Goal: Information Seeking & Learning: Learn about a topic

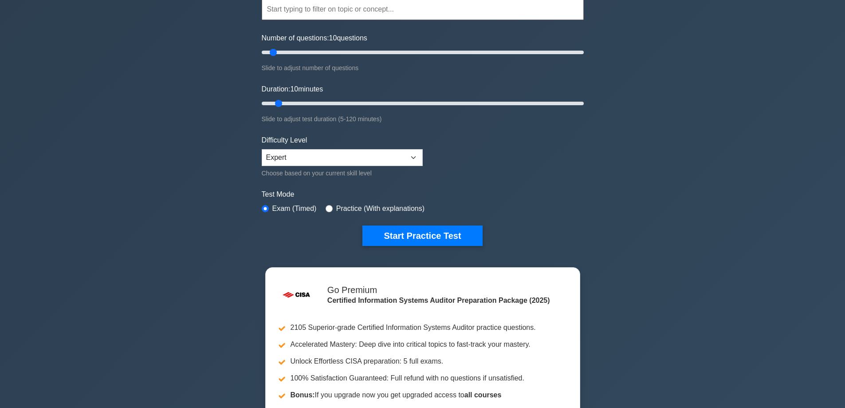
scroll to position [177, 0]
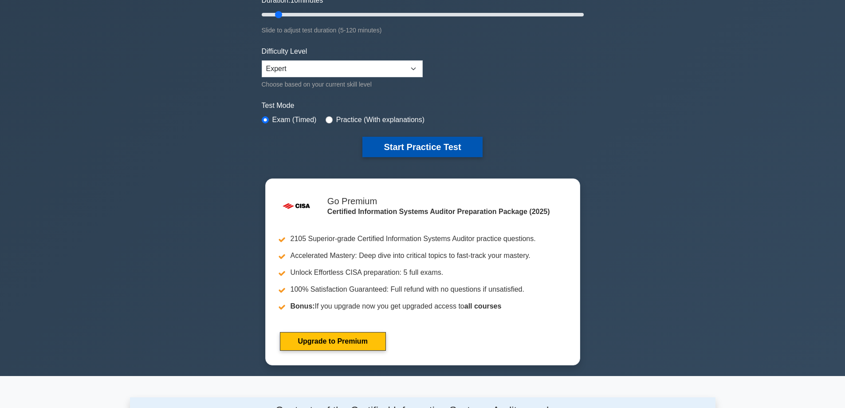
click at [411, 139] on button "Start Practice Test" at bounding box center [422, 147] width 120 height 20
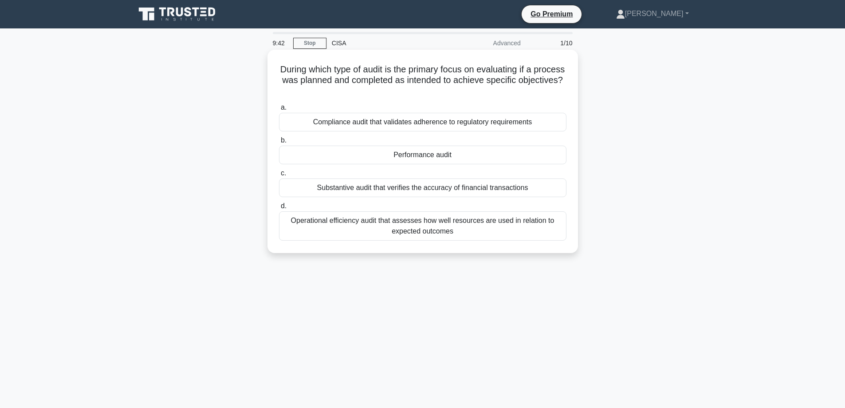
click at [431, 153] on div "Performance audit" at bounding box center [423, 155] width 288 height 19
click at [279, 143] on input "b. Performance audit" at bounding box center [279, 141] width 0 height 6
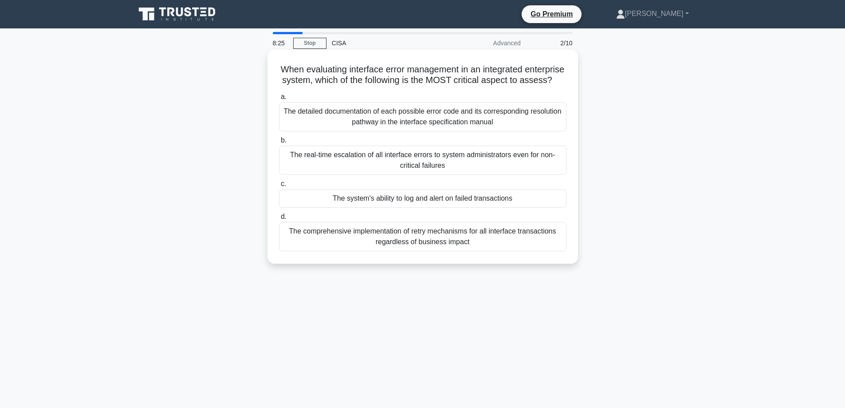
click at [356, 208] on div "The system's ability to log and alert on failed transactions" at bounding box center [423, 198] width 288 height 19
click at [279, 187] on input "c. The system's ability to log and alert on failed transactions" at bounding box center [279, 184] width 0 height 6
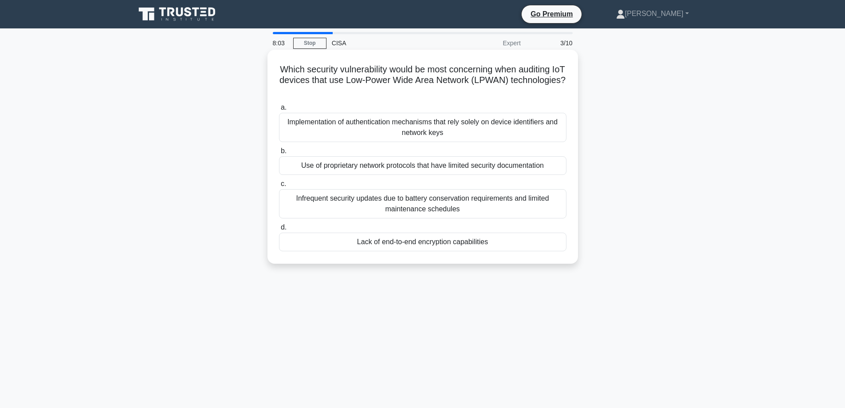
click at [370, 202] on div "Infrequent security updates due to battery conservation requirements and limite…" at bounding box center [423, 203] width 288 height 29
click at [279, 187] on input "c. Infrequent security updates due to battery conservation requirements and lim…" at bounding box center [279, 184] width 0 height 6
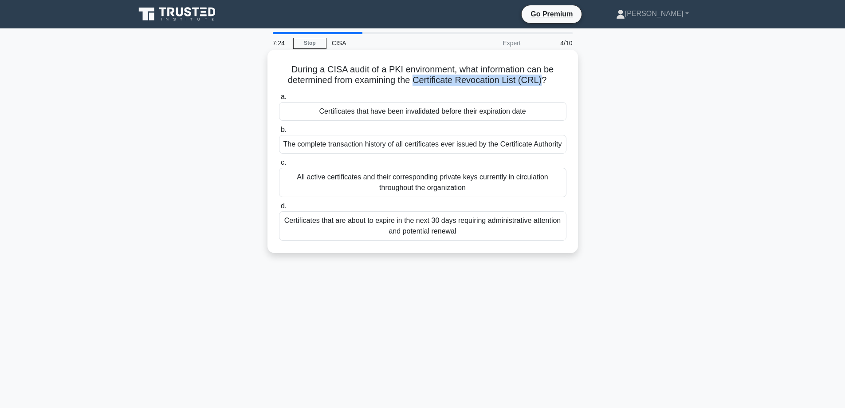
drag, startPoint x: 417, startPoint y: 80, endPoint x: 543, endPoint y: 84, distance: 125.6
click at [543, 84] on h5 "During a CISA audit of a PKI environment, what information can be determined fr…" at bounding box center [422, 75] width 289 height 22
click at [355, 114] on div "Certificates that have been invalidated before their expiration date" at bounding box center [423, 111] width 288 height 19
click at [279, 100] on input "a. Certificates that have been invalidated before their expiration date" at bounding box center [279, 97] width 0 height 6
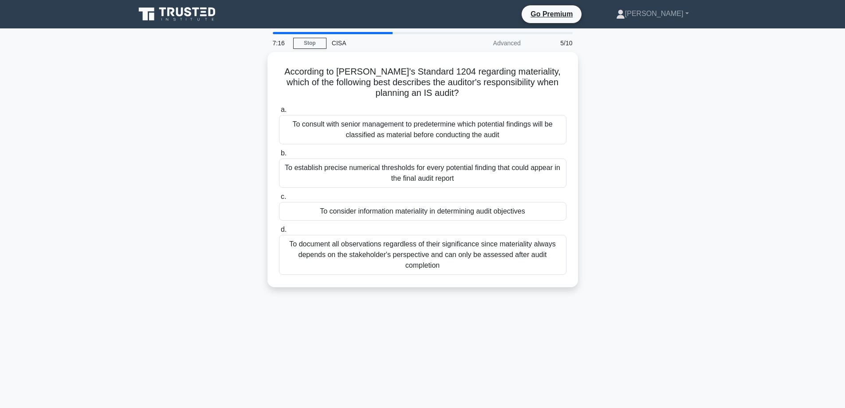
click at [191, 136] on div "According to ISACA's Standard 1204 regarding materiality, which of the followin…" at bounding box center [423, 175] width 586 height 246
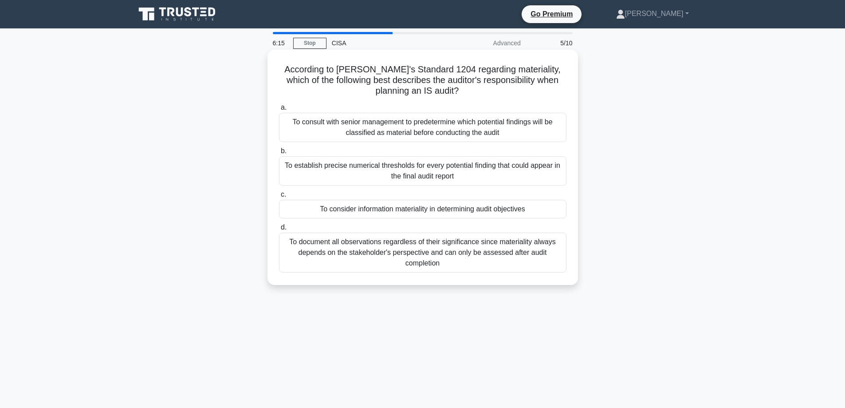
click at [457, 207] on div "To consider information materiality in determining audit objectives" at bounding box center [423, 209] width 288 height 19
click at [279, 197] on input "c. To consider information materiality in determining audit objectives" at bounding box center [279, 195] width 0 height 6
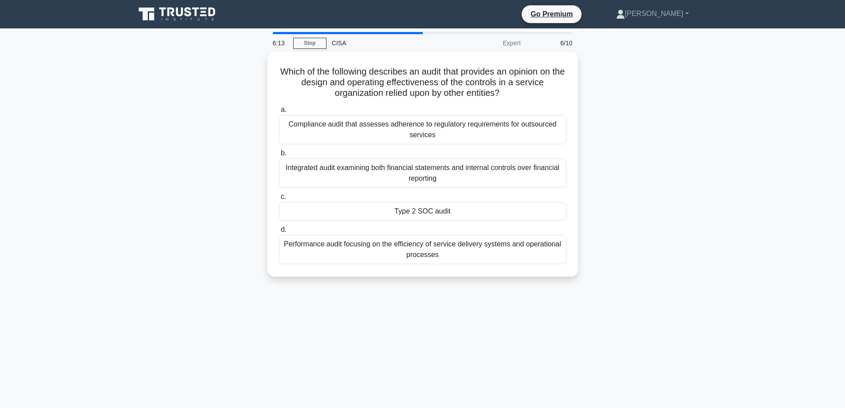
click at [235, 92] on div "Which of the following describes an audit that provides an opinion on the desig…" at bounding box center [423, 169] width 586 height 235
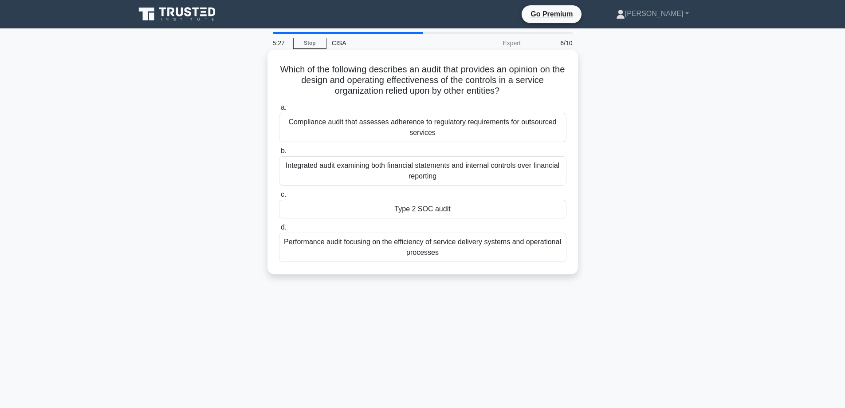
click at [314, 138] on div "Compliance audit that assesses adherence to regulatory requirements for outsour…" at bounding box center [423, 127] width 288 height 29
click at [279, 110] on input "a. Compliance audit that assesses adherence to regulatory requirements for outs…" at bounding box center [279, 108] width 0 height 6
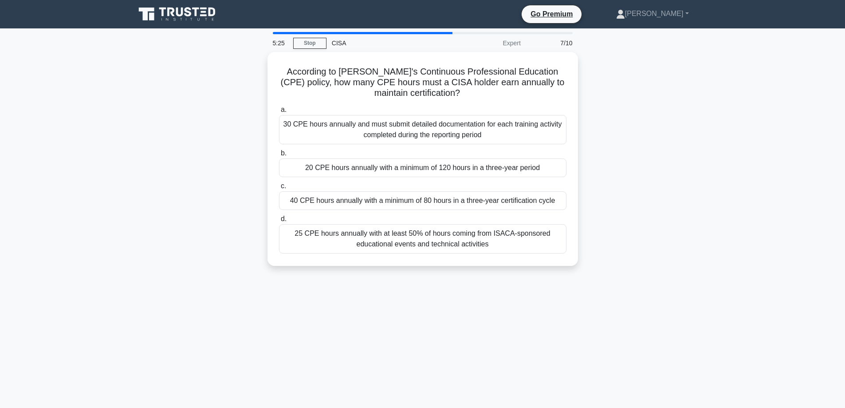
click at [217, 136] on div "According to ISACA's Continuous Professional Education (CPE) policy, how many C…" at bounding box center [423, 164] width 586 height 225
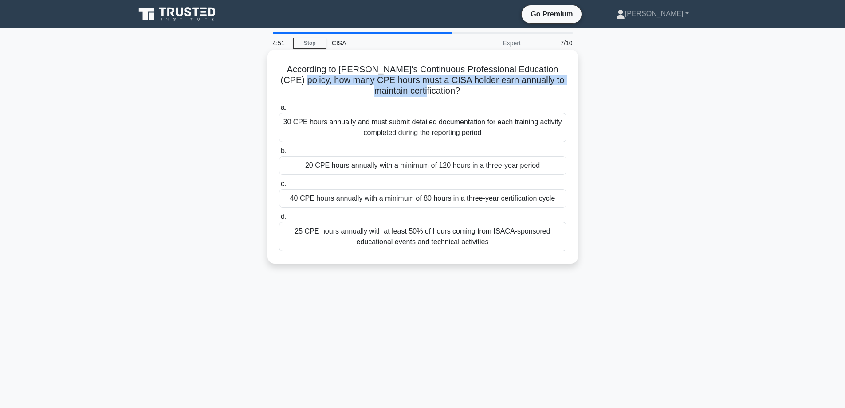
drag, startPoint x: 287, startPoint y: 84, endPoint x: 440, endPoint y: 88, distance: 152.7
click at [440, 88] on h5 "According to ISACA's Continuous Professional Education (CPE) policy, how many C…" at bounding box center [422, 80] width 289 height 33
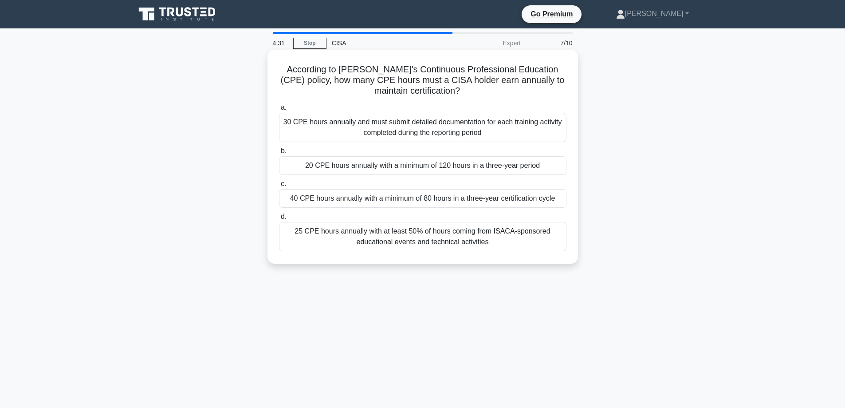
click at [465, 200] on div "40 CPE hours annually with a minimum of 80 hours in a three-year certification …" at bounding box center [423, 198] width 288 height 19
click at [279, 187] on input "c. 40 CPE hours annually with a minimum of 80 hours in a three-year certificati…" at bounding box center [279, 184] width 0 height 6
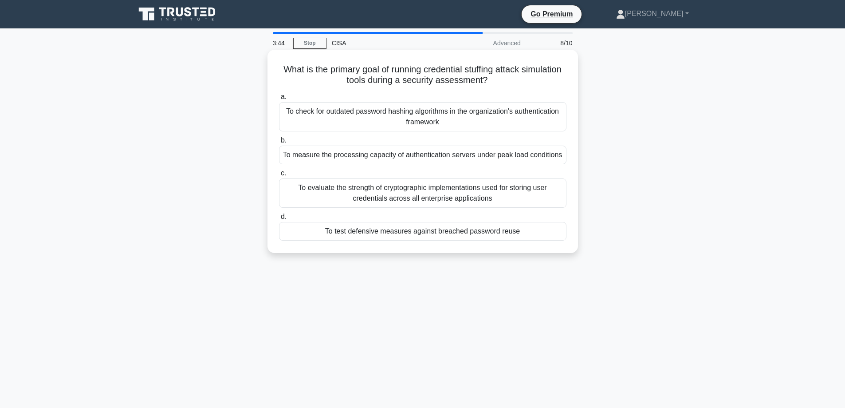
click at [313, 231] on div "To test defensive measures against breached password reuse" at bounding box center [423, 231] width 288 height 19
click at [279, 220] on input "d. To test defensive measures against breached password reuse" at bounding box center [279, 217] width 0 height 6
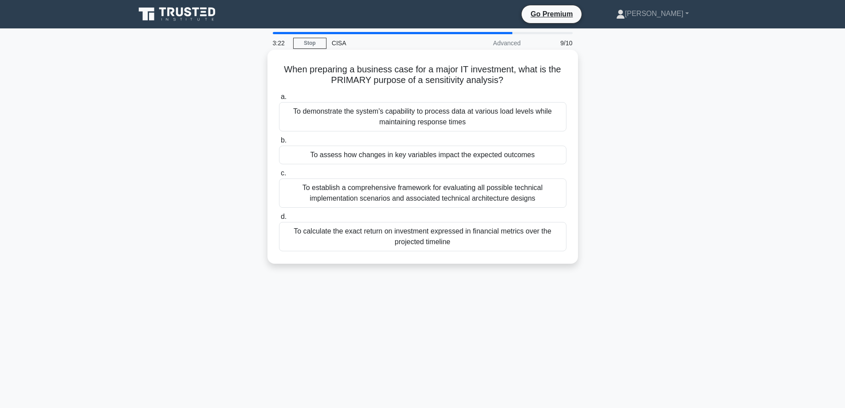
click at [418, 158] on div "To assess how changes in key variables impact the expected outcomes" at bounding box center [423, 155] width 288 height 19
click at [279, 143] on input "b. To assess how changes in key variables impact the expected outcomes" at bounding box center [279, 141] width 0 height 6
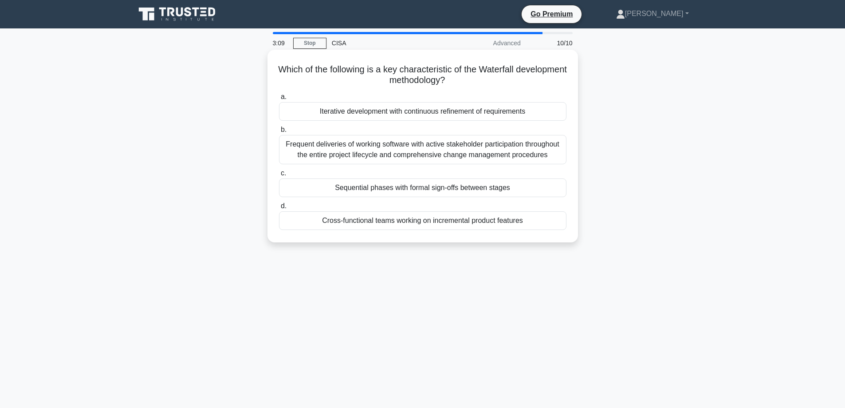
click at [372, 190] on div "Sequential phases with formal sign-offs between stages" at bounding box center [423, 187] width 288 height 19
click at [279, 176] on input "c. Sequential phases with formal sign-offs between stages" at bounding box center [279, 173] width 0 height 6
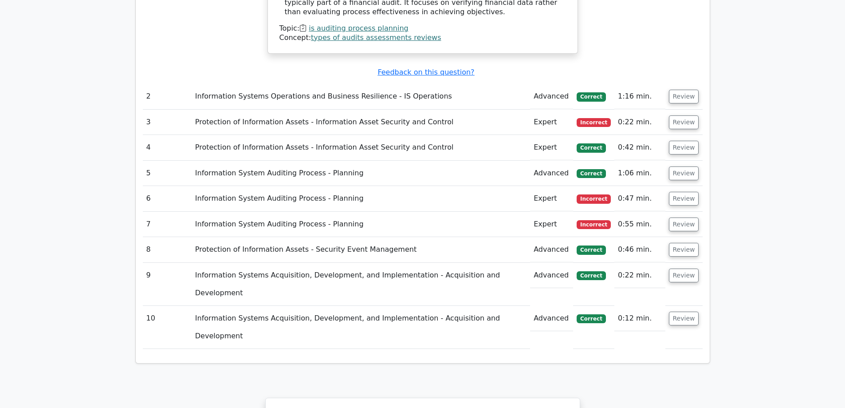
scroll to position [1109, 0]
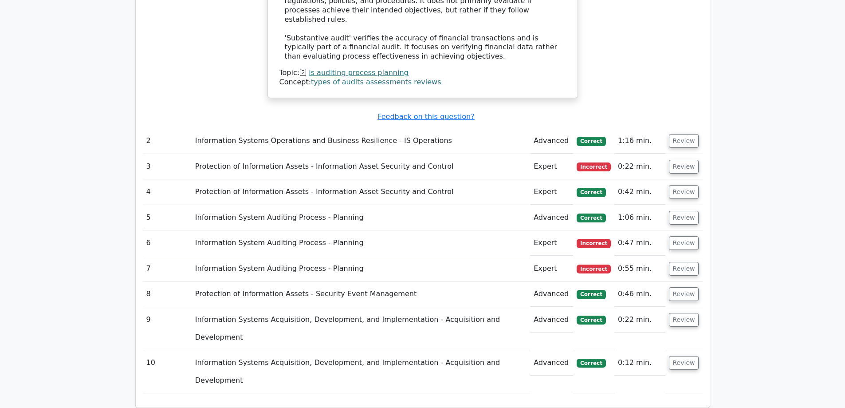
click at [687, 256] on td "Review" at bounding box center [684, 268] width 37 height 25
click at [681, 262] on button "Review" at bounding box center [684, 269] width 30 height 14
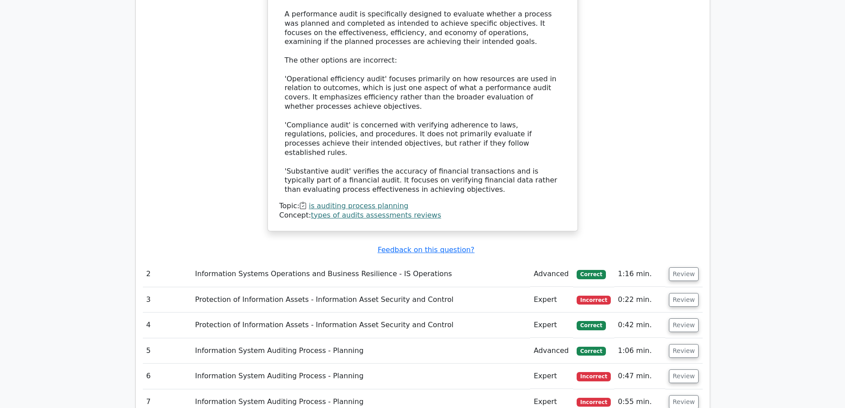
scroll to position [1154, 0]
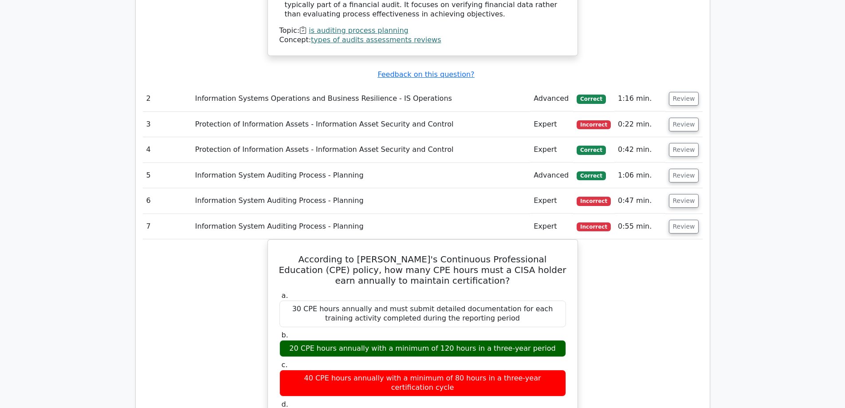
click at [735, 299] on main ".st0{fill:#E31818;} Go Premium Certified Information Systems Auditor Preparatio…" at bounding box center [422, 2] width 845 height 2255
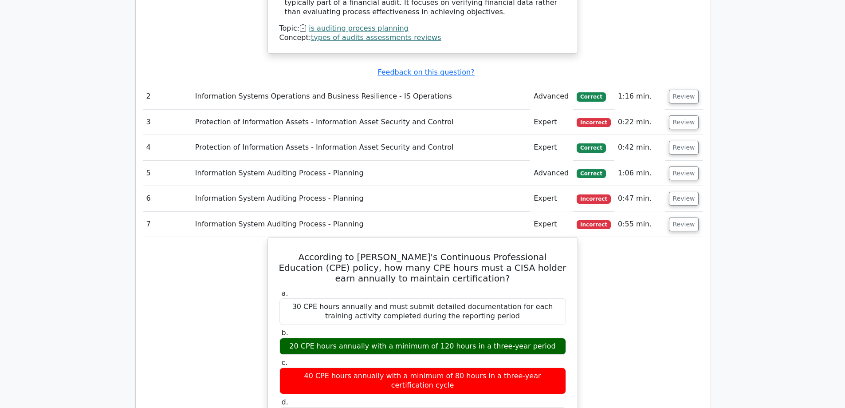
scroll to position [1020, 0]
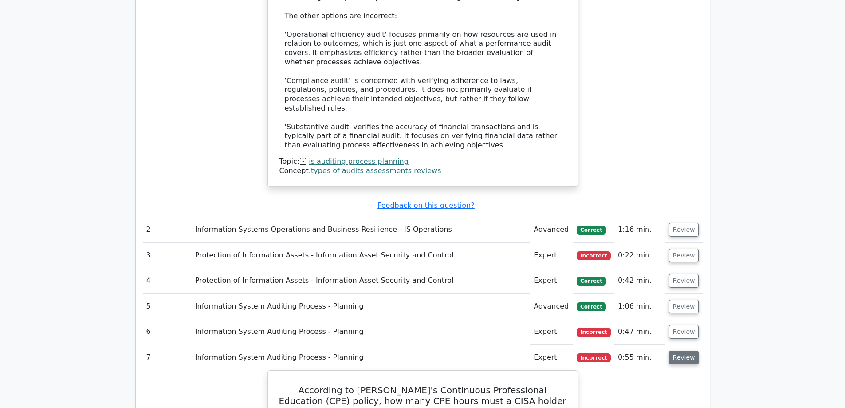
click at [674, 351] on button "Review" at bounding box center [684, 358] width 30 height 14
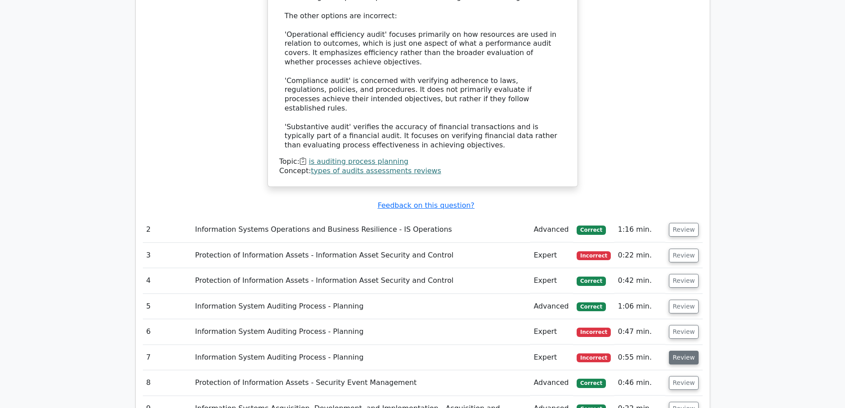
click at [674, 351] on button "Review" at bounding box center [684, 358] width 30 height 14
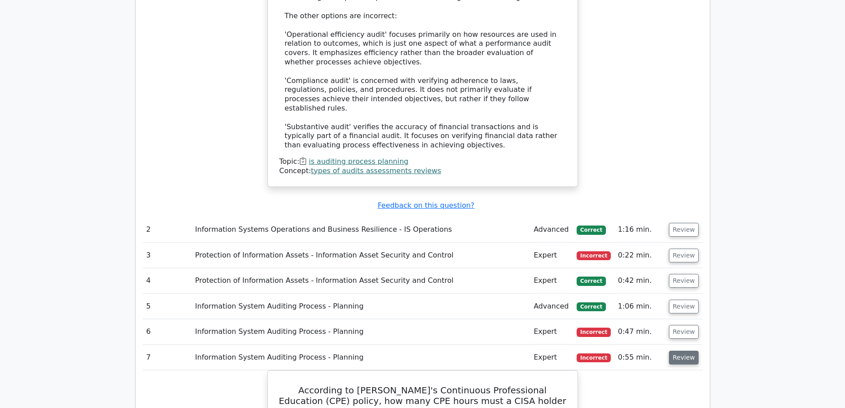
click at [676, 351] on button "Review" at bounding box center [684, 358] width 30 height 14
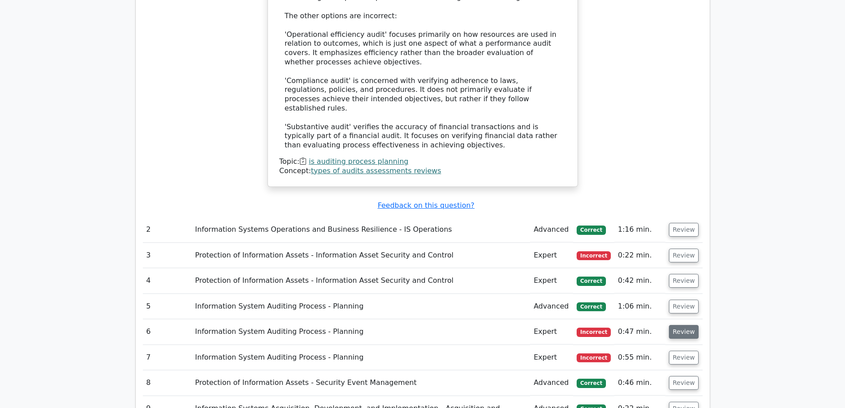
click at [684, 325] on button "Review" at bounding box center [684, 332] width 30 height 14
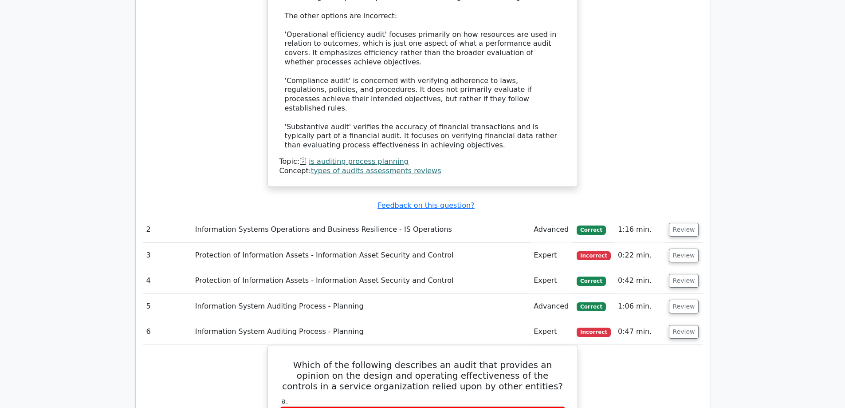
scroll to position [1109, 0]
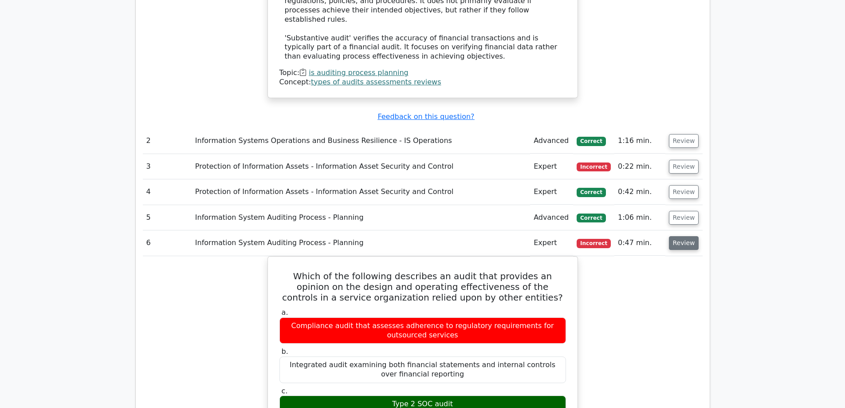
click at [683, 236] on button "Review" at bounding box center [684, 243] width 30 height 14
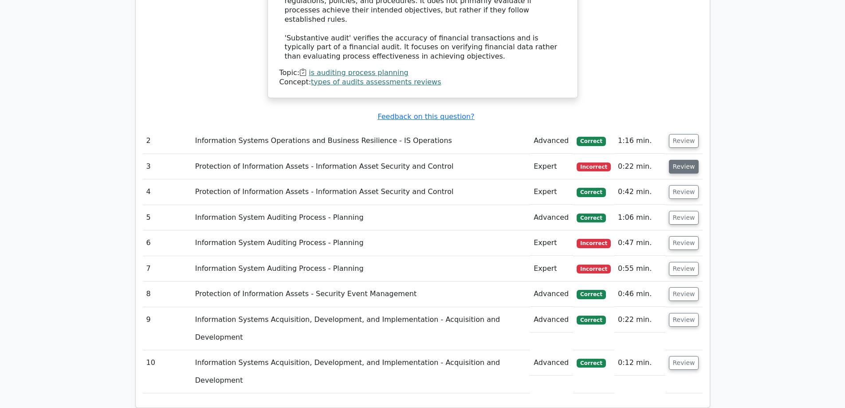
click at [674, 160] on button "Review" at bounding box center [684, 167] width 30 height 14
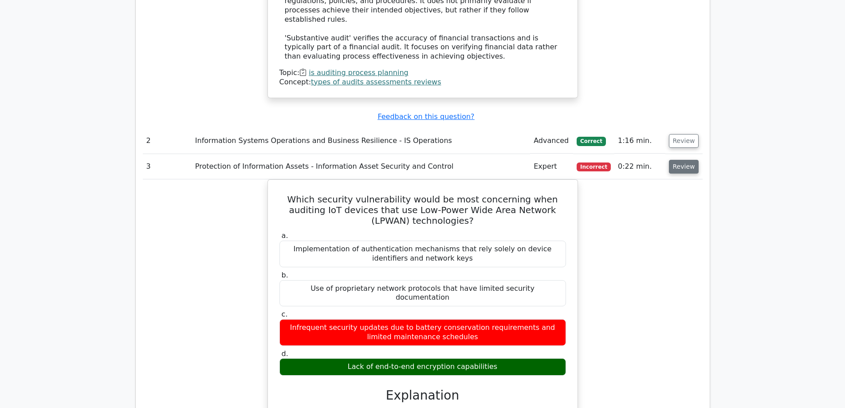
drag, startPoint x: 681, startPoint y: 97, endPoint x: 682, endPoint y: 84, distance: 13.0
click at [681, 154] on td "Review" at bounding box center [684, 166] width 37 height 25
click at [682, 160] on button "Review" at bounding box center [684, 167] width 30 height 14
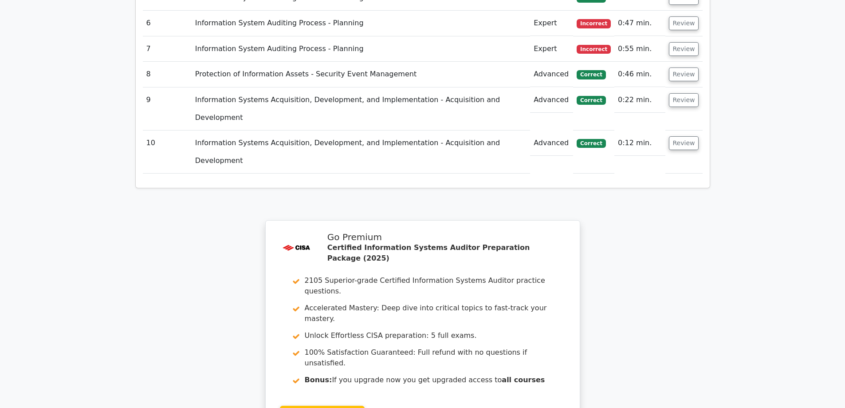
scroll to position [1375, 0]
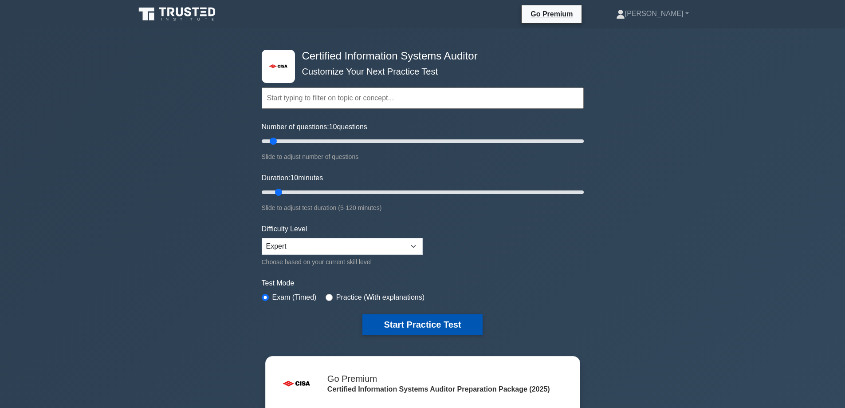
click at [407, 324] on button "Start Practice Test" at bounding box center [422, 324] width 120 height 20
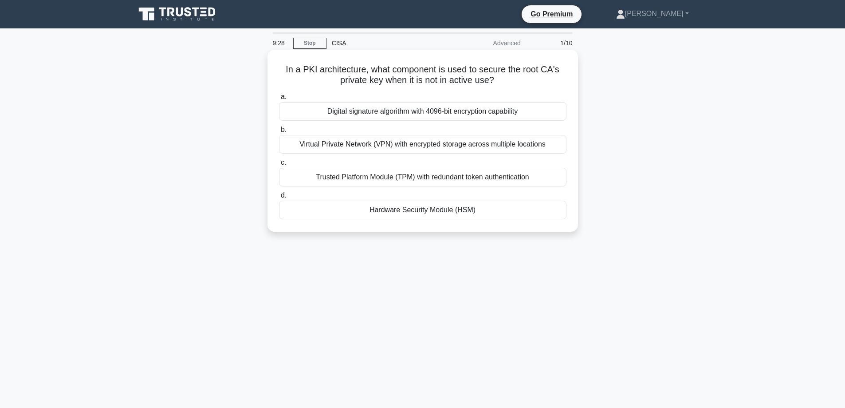
click at [402, 111] on div "Digital signature algorithm with 4096-bit encryption capability" at bounding box center [423, 111] width 288 height 19
click at [279, 100] on input "a. Digital signature algorithm with 4096-bit encryption capability" at bounding box center [279, 97] width 0 height 6
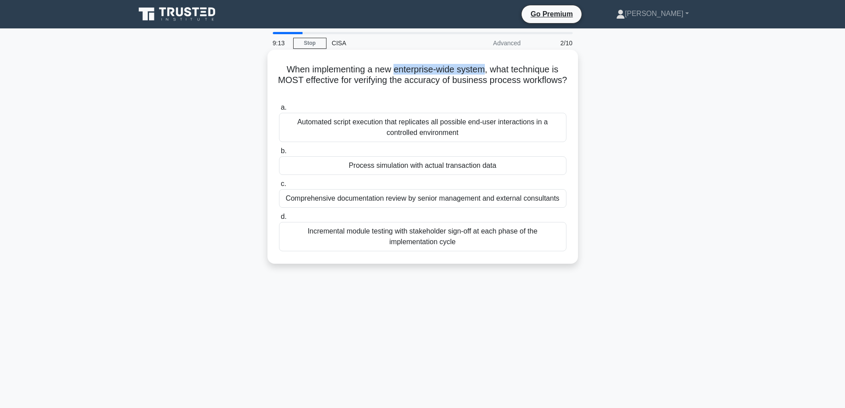
drag, startPoint x: 395, startPoint y: 69, endPoint x: 486, endPoint y: 67, distance: 91.0
click at [486, 67] on h5 "When implementing a new enterprise-wide system, what technique is MOST effectiv…" at bounding box center [422, 80] width 289 height 33
drag, startPoint x: 476, startPoint y: 84, endPoint x: 470, endPoint y: 83, distance: 5.8
click at [470, 83] on h5 "When implementing a new enterprise-wide system, what technique is MOST effectiv…" at bounding box center [422, 80] width 289 height 33
drag, startPoint x: 449, startPoint y: 95, endPoint x: 469, endPoint y: 94, distance: 19.5
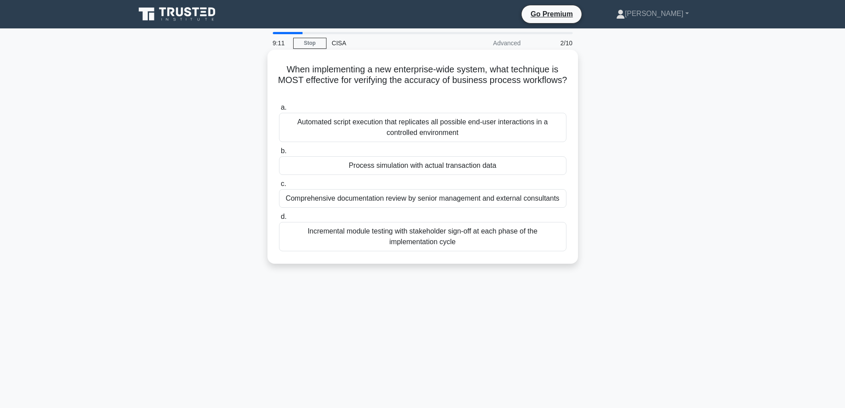
click at [469, 94] on h5 "When implementing a new enterprise-wide system, what technique is MOST effectiv…" at bounding box center [422, 80] width 289 height 33
click at [389, 168] on div "Process simulation with actual transaction data" at bounding box center [423, 165] width 288 height 19
click at [279, 154] on input "b. Process simulation with actual transaction data" at bounding box center [279, 151] width 0 height 6
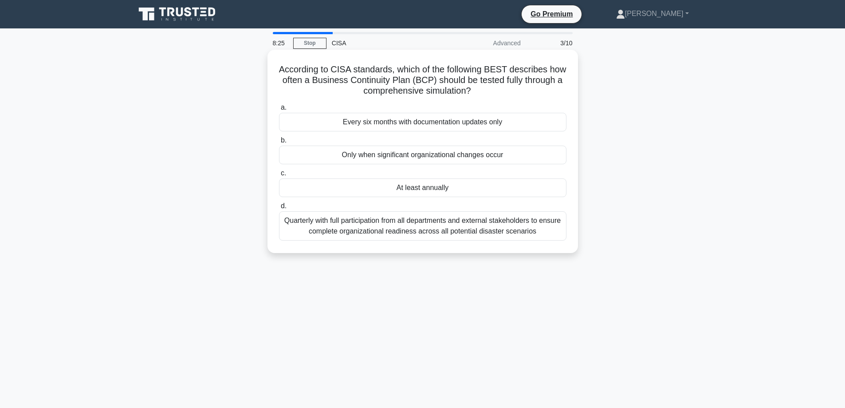
click at [406, 187] on div "At least annually" at bounding box center [423, 187] width 288 height 19
click at [279, 176] on input "c. At least annually" at bounding box center [279, 173] width 0 height 6
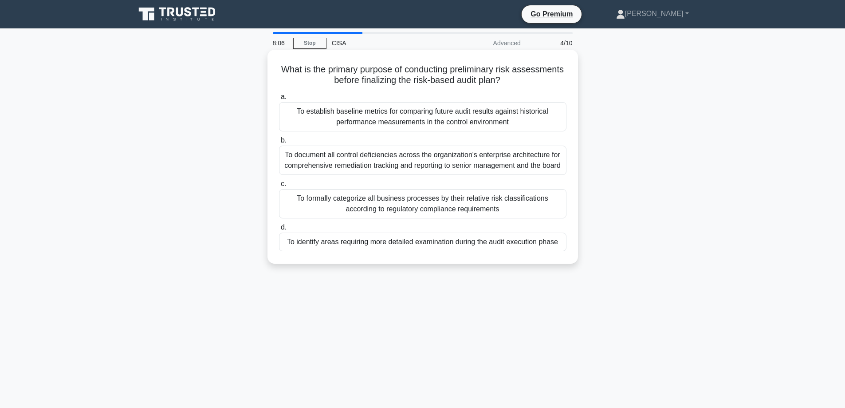
click at [423, 245] on div "To identify areas requiring more detailed examination during the audit executio…" at bounding box center [423, 241] width 288 height 19
click at [279, 230] on input "d. To identify areas requiring more detailed examination during the audit execu…" at bounding box center [279, 228] width 0 height 6
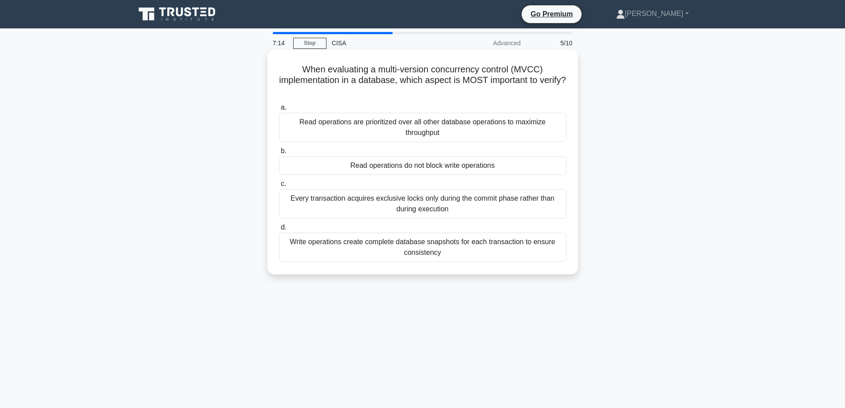
click at [393, 252] on div "Write operations create complete database snapshots for each transaction to ens…" at bounding box center [423, 246] width 288 height 29
click at [279, 230] on input "d. Write operations create complete database snapshots for each transaction to …" at bounding box center [279, 228] width 0 height 6
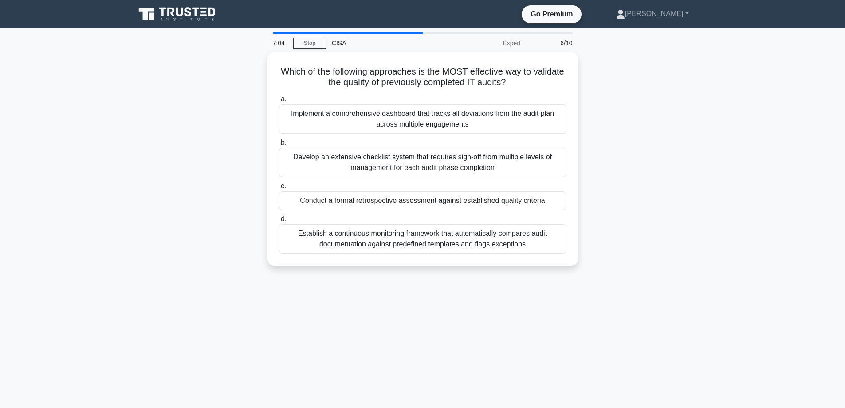
drag, startPoint x: 195, startPoint y: 131, endPoint x: 142, endPoint y: 73, distance: 78.9
click at [142, 73] on div "Which of the following approaches is the MOST effective way to validate the qua…" at bounding box center [423, 164] width 586 height 225
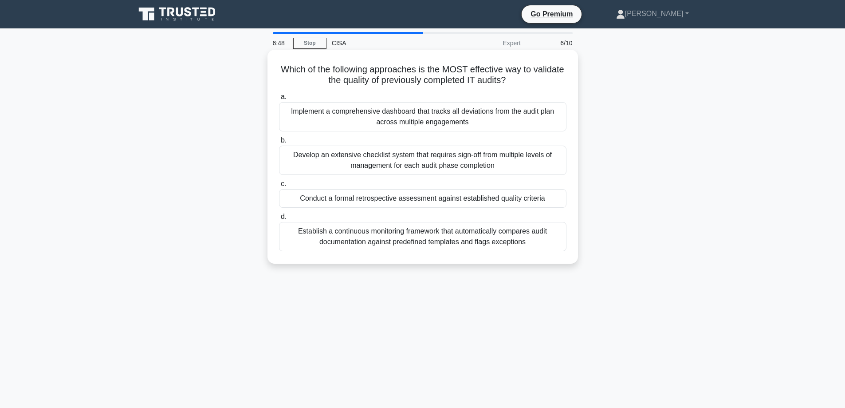
click at [311, 201] on div "Conduct a formal retrospective assessment against established quality criteria" at bounding box center [423, 198] width 288 height 19
click at [279, 187] on input "c. Conduct a formal retrospective assessment against established quality criter…" at bounding box center [279, 184] width 0 height 6
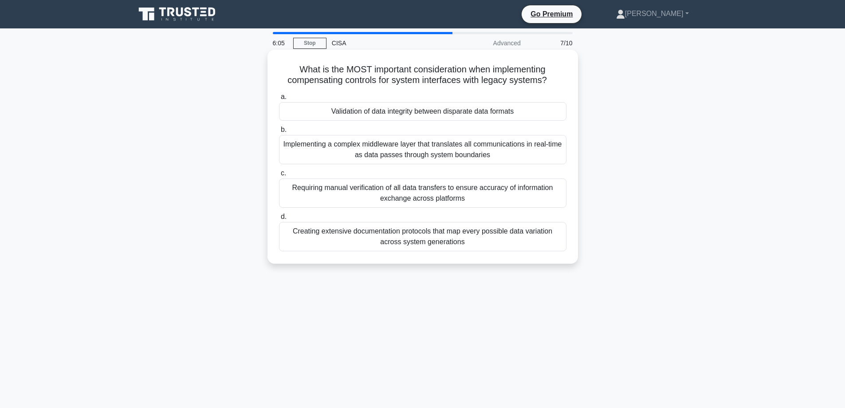
click at [386, 114] on div "Validation of data integrity between disparate data formats" at bounding box center [423, 111] width 288 height 19
click at [279, 100] on input "a. Validation of data integrity between disparate data formats" at bounding box center [279, 97] width 0 height 6
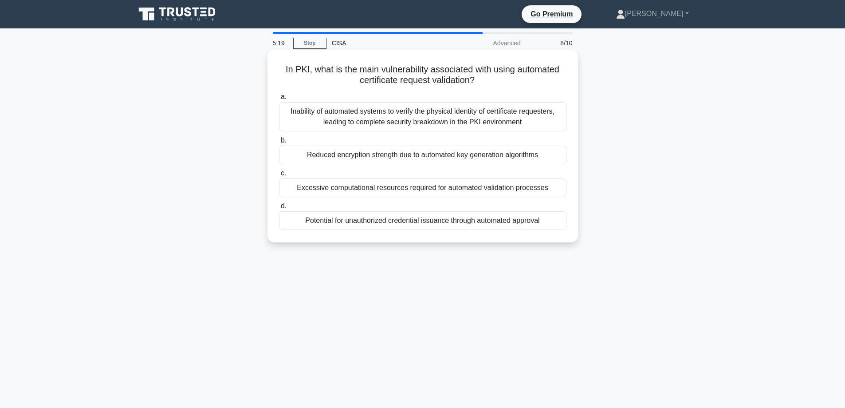
click at [310, 123] on div "Inability of automated systems to verify the physical identity of certificate r…" at bounding box center [423, 116] width 288 height 29
click at [279, 100] on input "a. Inability of automated systems to verify the physical identity of certificat…" at bounding box center [279, 97] width 0 height 6
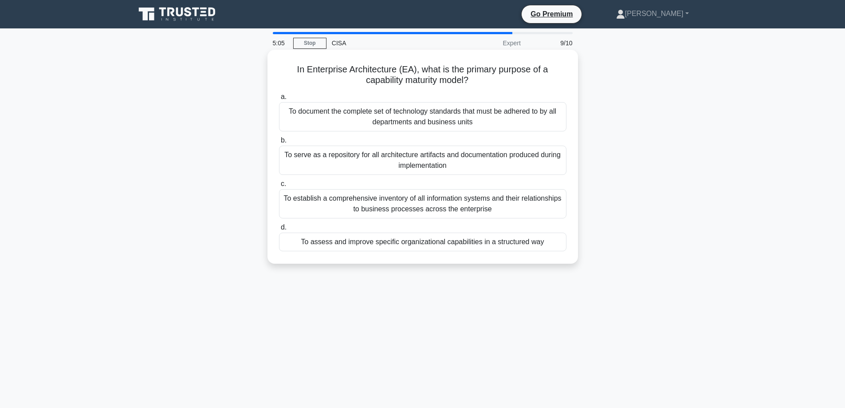
click at [427, 245] on div "To assess and improve specific organizational capabilities in a structured way" at bounding box center [423, 241] width 288 height 19
click at [279, 230] on input "d. To assess and improve specific organizational capabilities in a structured w…" at bounding box center [279, 228] width 0 height 6
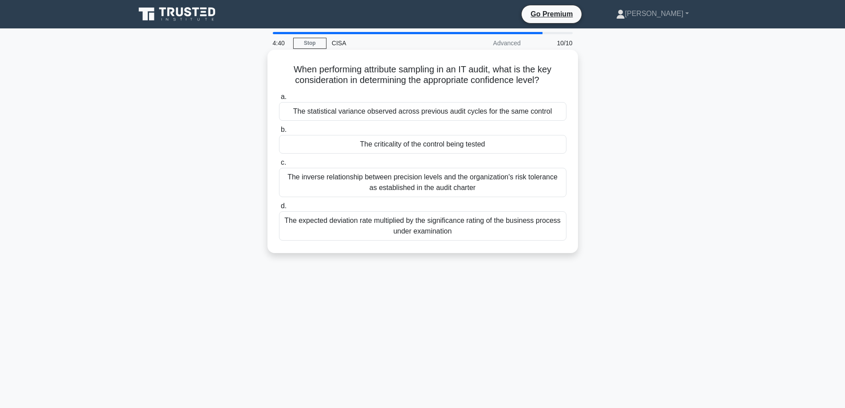
click at [323, 148] on div "The criticality of the control being tested" at bounding box center [423, 144] width 288 height 19
click at [279, 133] on input "b. The criticality of the control being tested" at bounding box center [279, 130] width 0 height 6
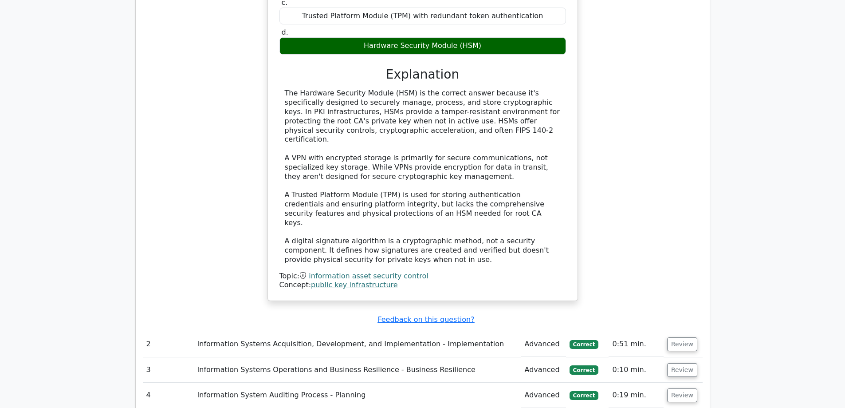
scroll to position [1020, 0]
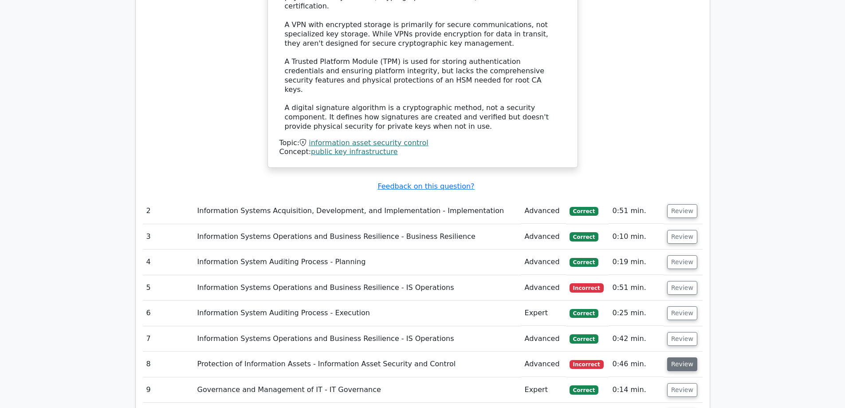
click at [671, 357] on button "Review" at bounding box center [682, 364] width 30 height 14
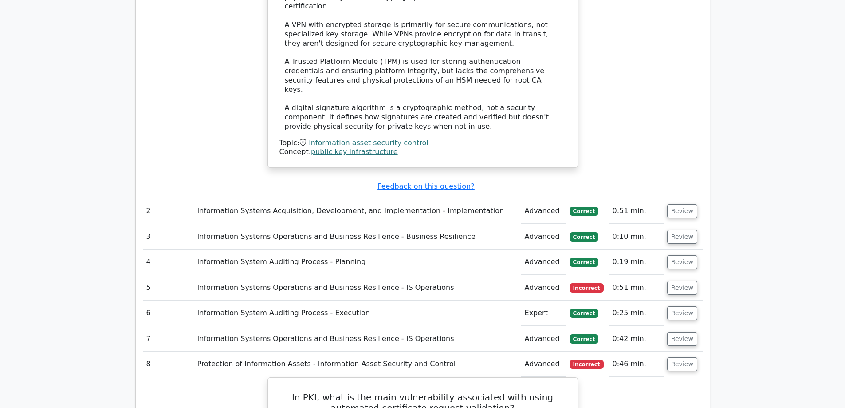
scroll to position [976, 0]
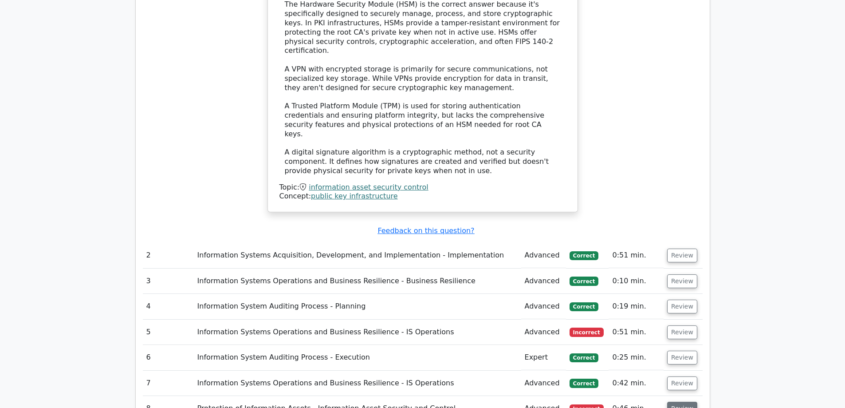
click at [673, 402] on button "Review" at bounding box center [682, 409] width 30 height 14
click at [687, 325] on button "Review" at bounding box center [682, 332] width 30 height 14
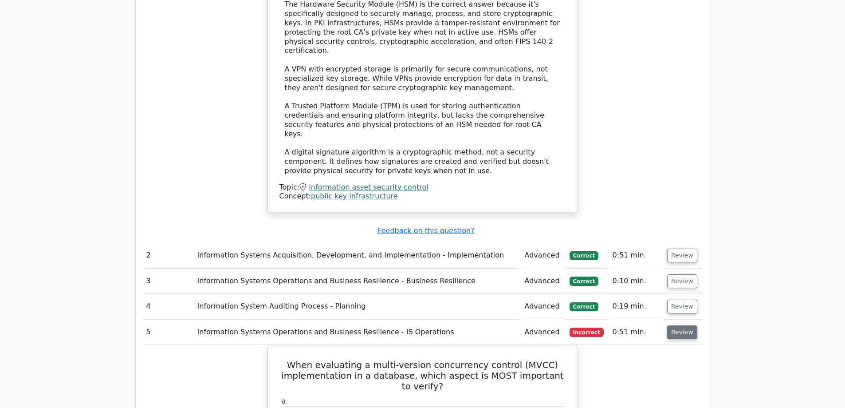
click at [688, 325] on button "Review" at bounding box center [682, 332] width 30 height 14
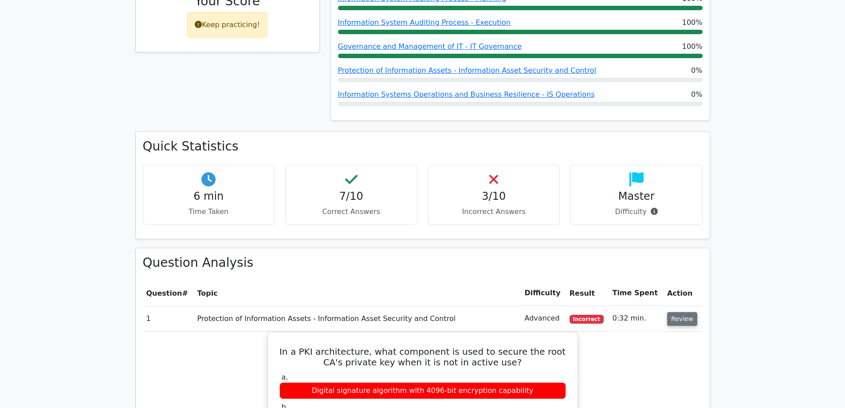
click at [674, 312] on button "Review" at bounding box center [682, 319] width 30 height 14
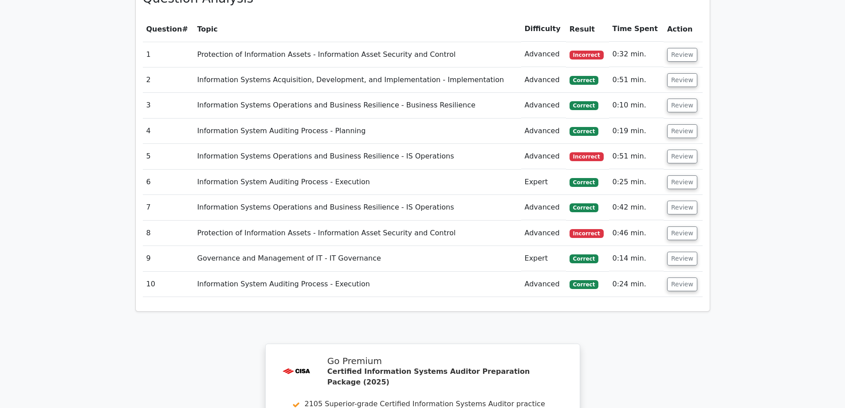
scroll to position [621, 0]
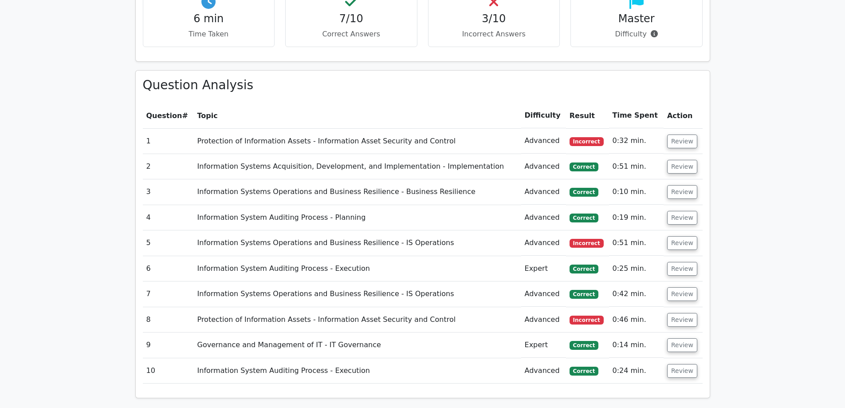
click at [521, 332] on td "Expert" at bounding box center [543, 344] width 45 height 25
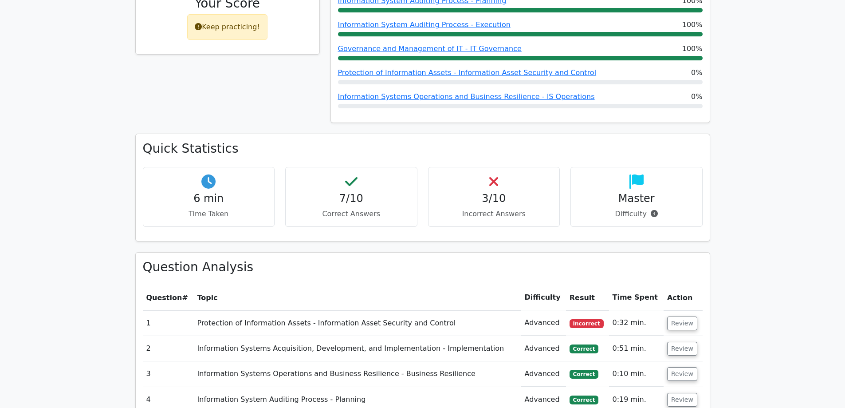
scroll to position [220, 0]
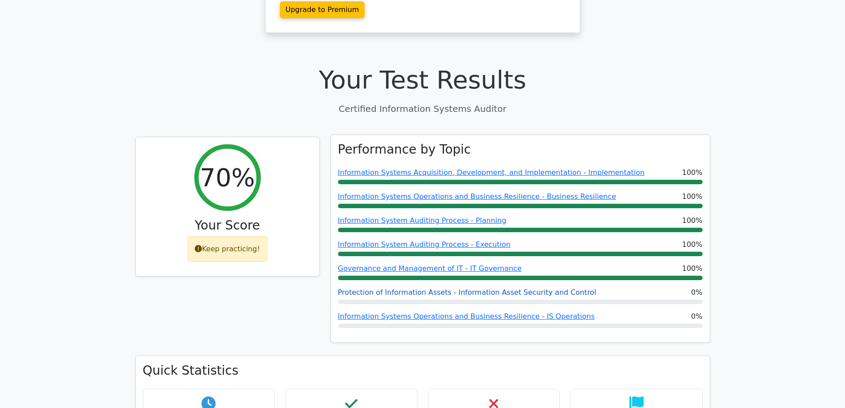
click at [520, 288] on link "Protection of Information Assets - Information Asset Security and Control" at bounding box center [467, 292] width 259 height 8
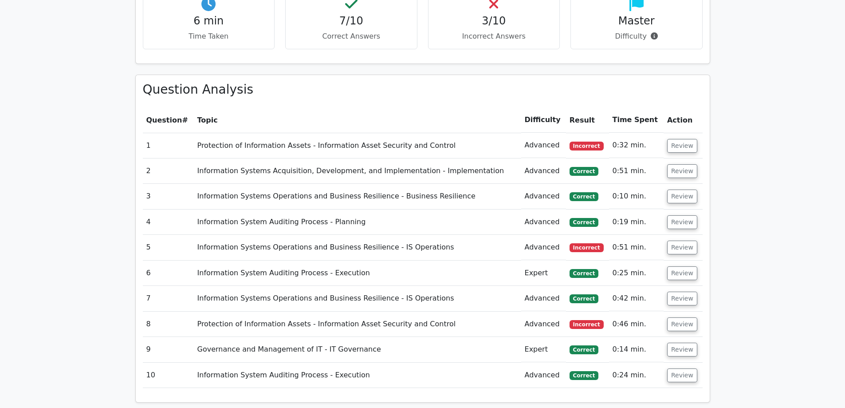
scroll to position [974, 0]
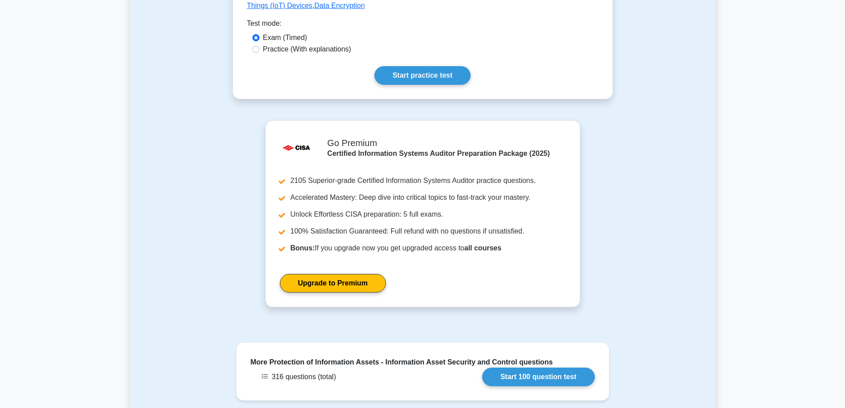
scroll to position [495, 0]
